Goal: Task Accomplishment & Management: Use online tool/utility

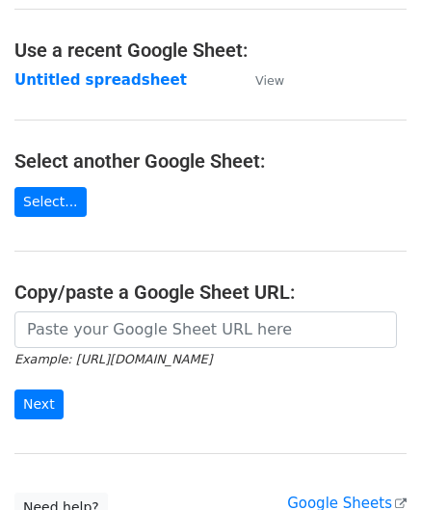
scroll to position [96, 0]
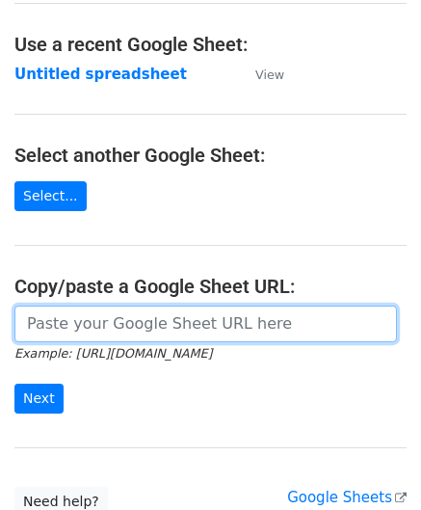
drag, startPoint x: 152, startPoint y: 313, endPoint x: 150, endPoint y: 292, distance: 21.3
click at [152, 313] on input "url" at bounding box center [205, 324] width 383 height 37
paste input "https://docs.google.com/spreadsheets/d/1_hZFxDEZTTojznoEXOmiCTk66uU1fot6Xebl9jC…"
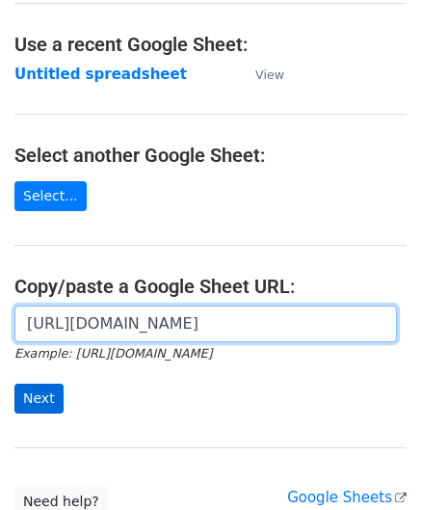
type input "https://docs.google.com/spreadsheets/d/1_hZFxDEZTTojznoEXOmiCTk66uU1fot6Xebl9jC…"
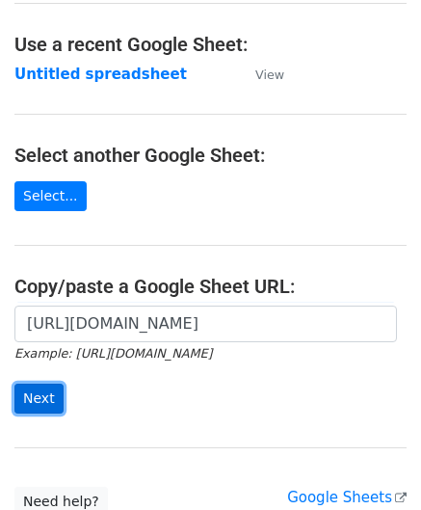
click at [54, 398] on input "Next" at bounding box center [38, 399] width 49 height 30
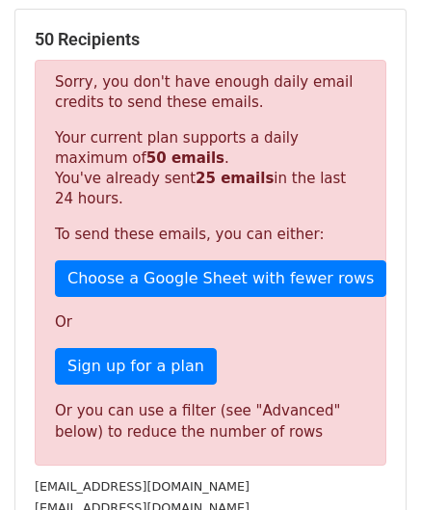
scroll to position [651, 0]
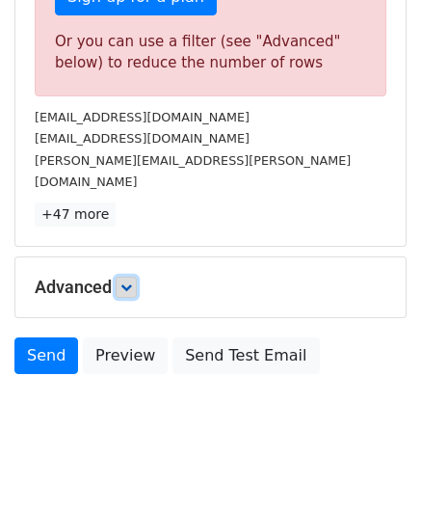
click at [131, 281] on icon at bounding box center [126, 287] width 12 height 12
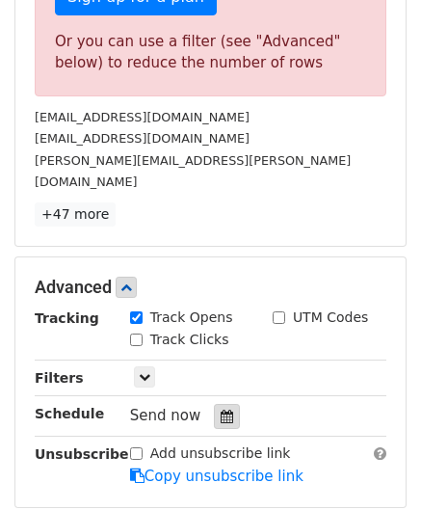
click at [221, 410] on icon at bounding box center [227, 416] width 13 height 13
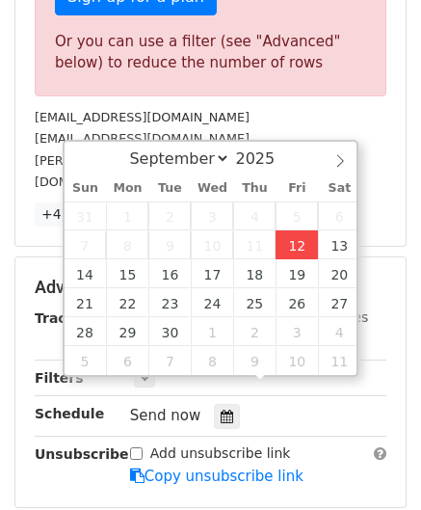
type input "[DATE] 12:00"
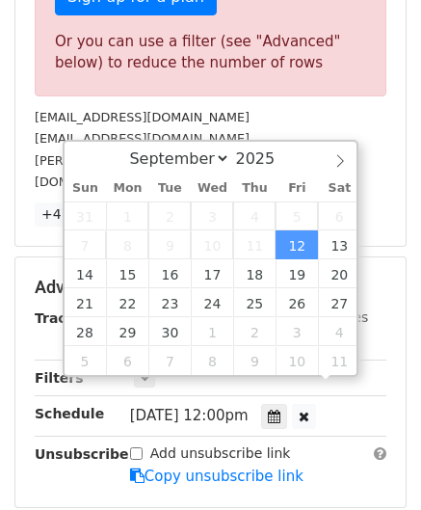
scroll to position [0, 0]
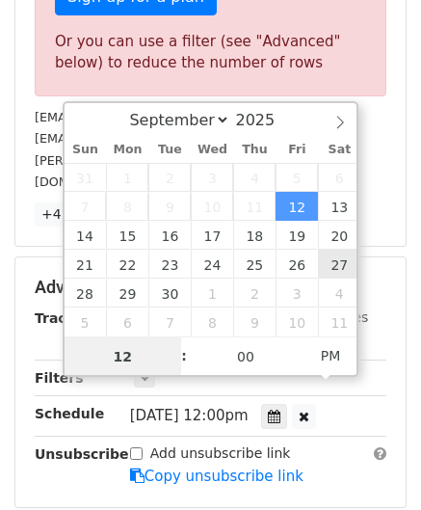
paste input "0"
type input "10"
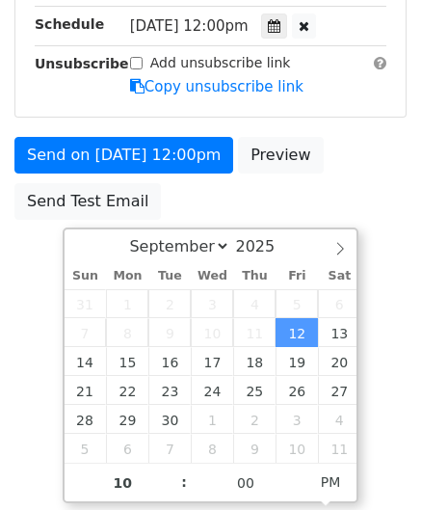
type input "[DATE] 22:00"
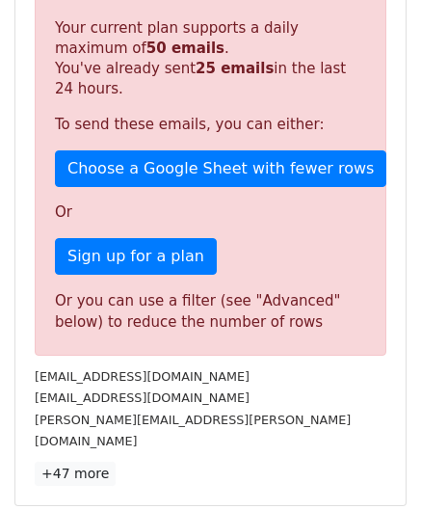
scroll to position [884, 0]
